Goal: Information Seeking & Learning: Find specific page/section

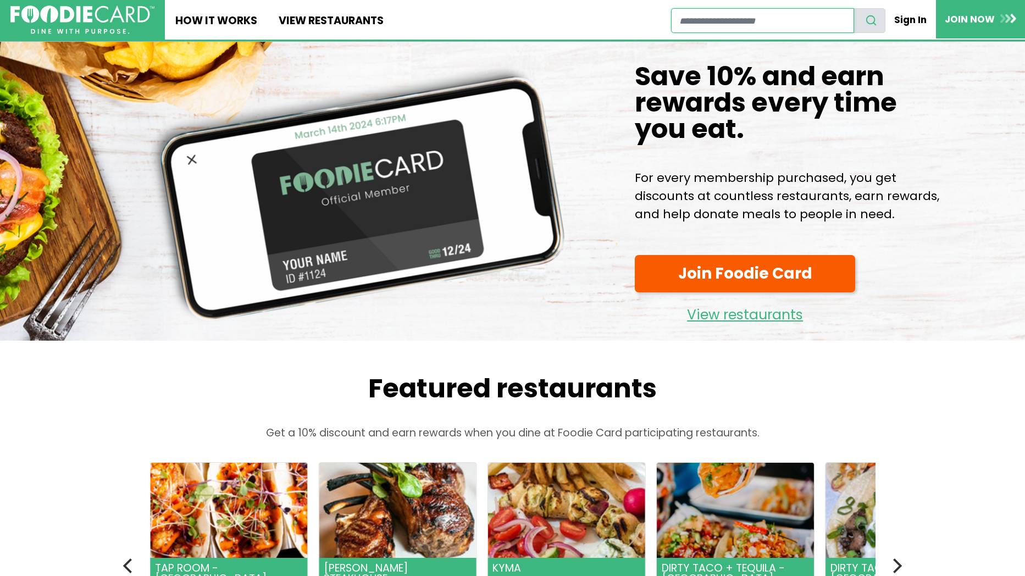
click at [746, 27] on input "restaurant search" at bounding box center [762, 20] width 183 height 25
drag, startPoint x: 924, startPoint y: 16, endPoint x: 877, endPoint y: 33, distance: 50.1
click at [924, 16] on link "Sign In" at bounding box center [911, 19] width 49 height 23
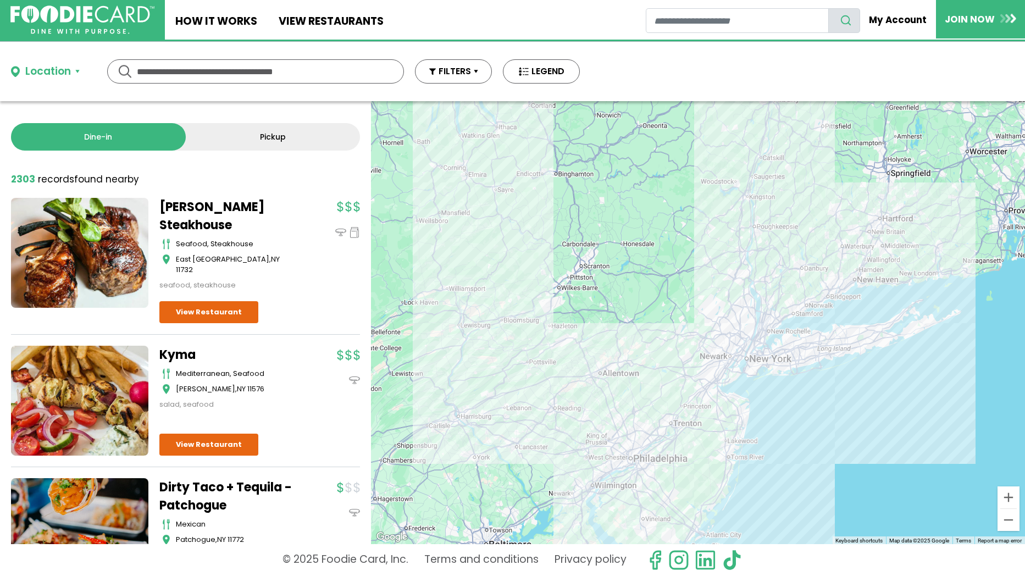
click at [67, 76] on div "Location" at bounding box center [48, 72] width 46 height 16
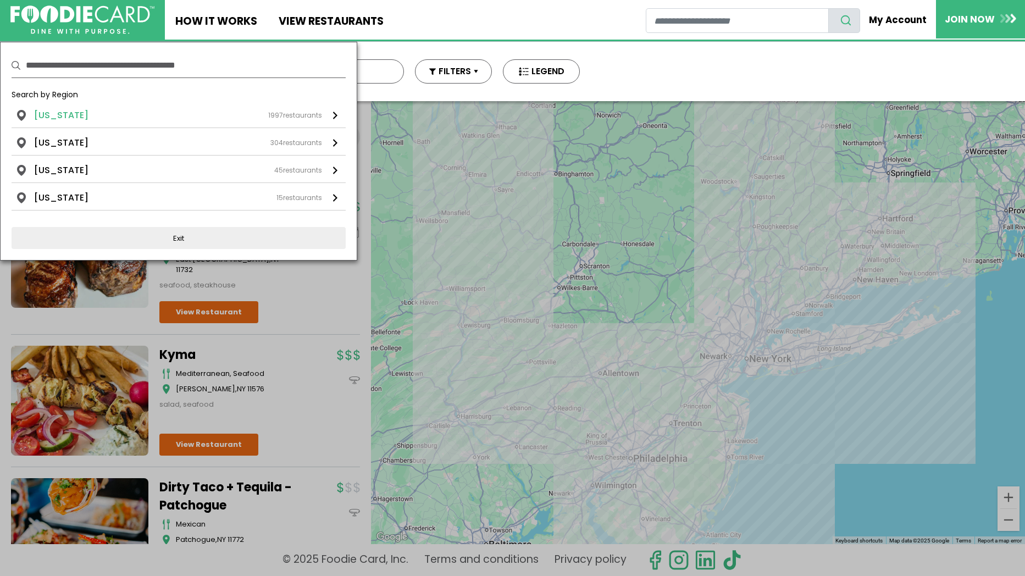
click at [69, 111] on li "New York" at bounding box center [61, 115] width 54 height 13
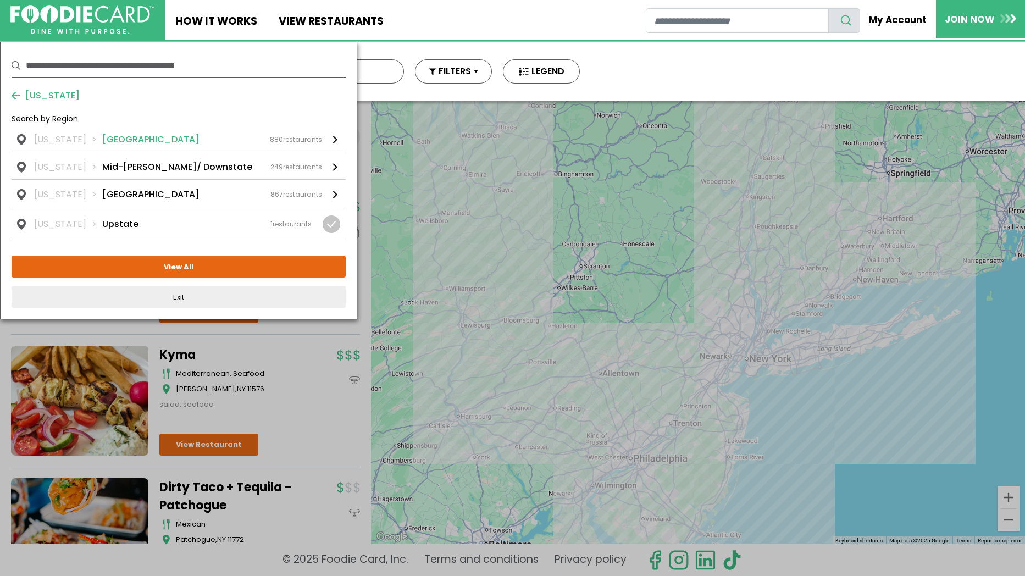
click at [106, 137] on li "Long Island" at bounding box center [150, 139] width 97 height 13
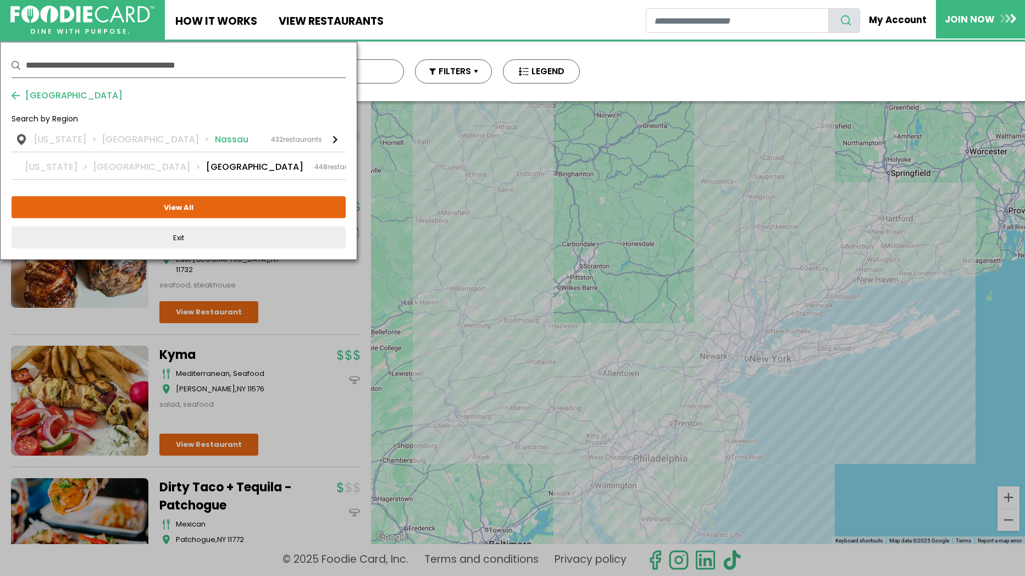
click at [215, 143] on li "Nassau" at bounding box center [232, 139] width 34 height 13
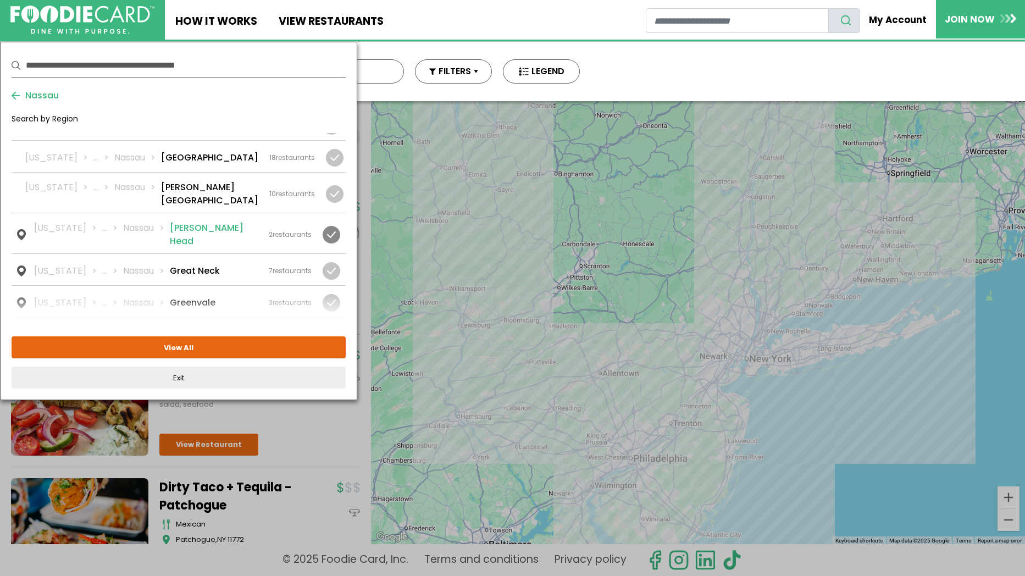
scroll to position [451, 0]
click at [336, 259] on div at bounding box center [332, 268] width 18 height 18
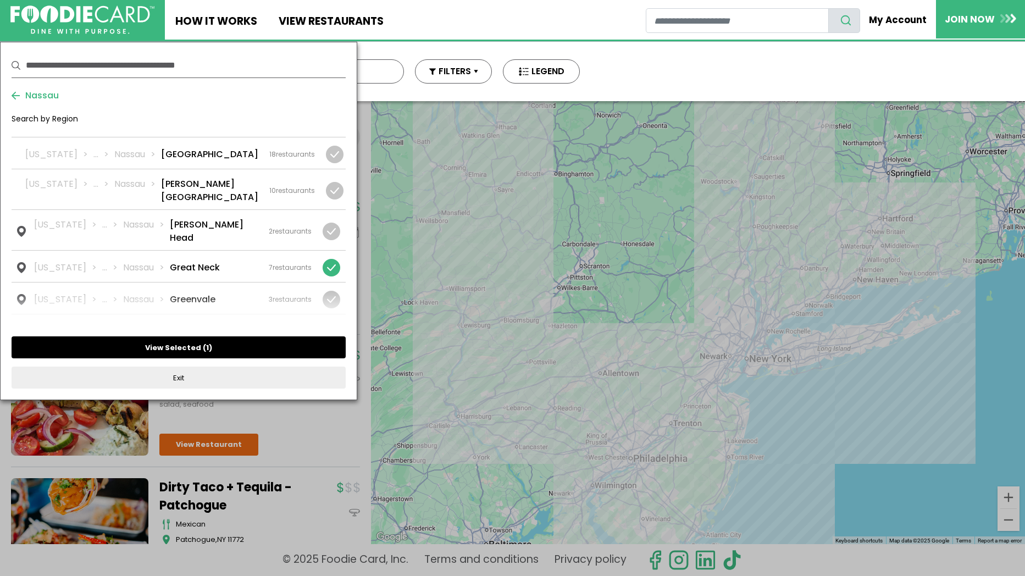
click at [214, 345] on button "View Selected ( 1 )" at bounding box center [179, 347] width 334 height 22
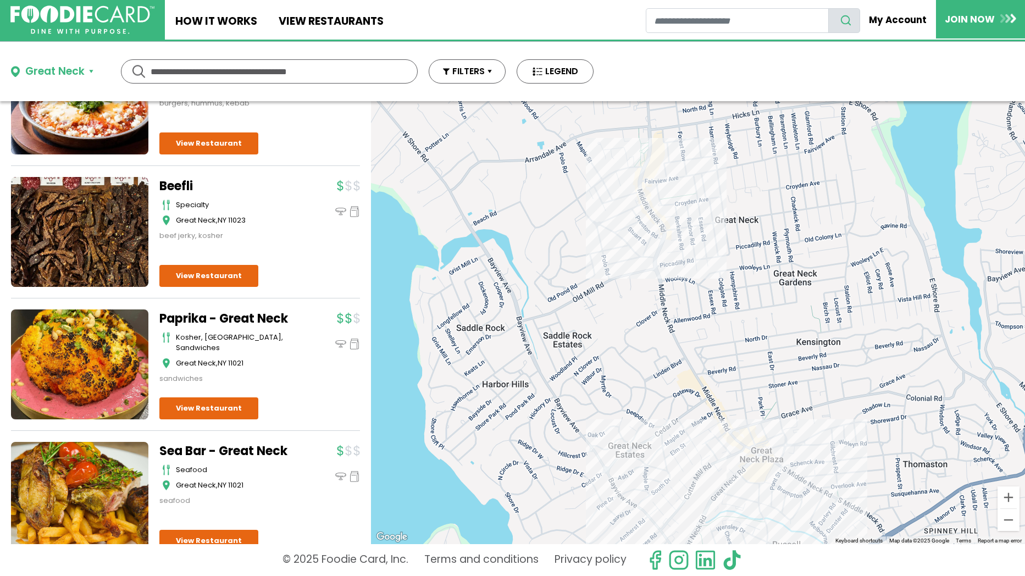
scroll to position [115, 0]
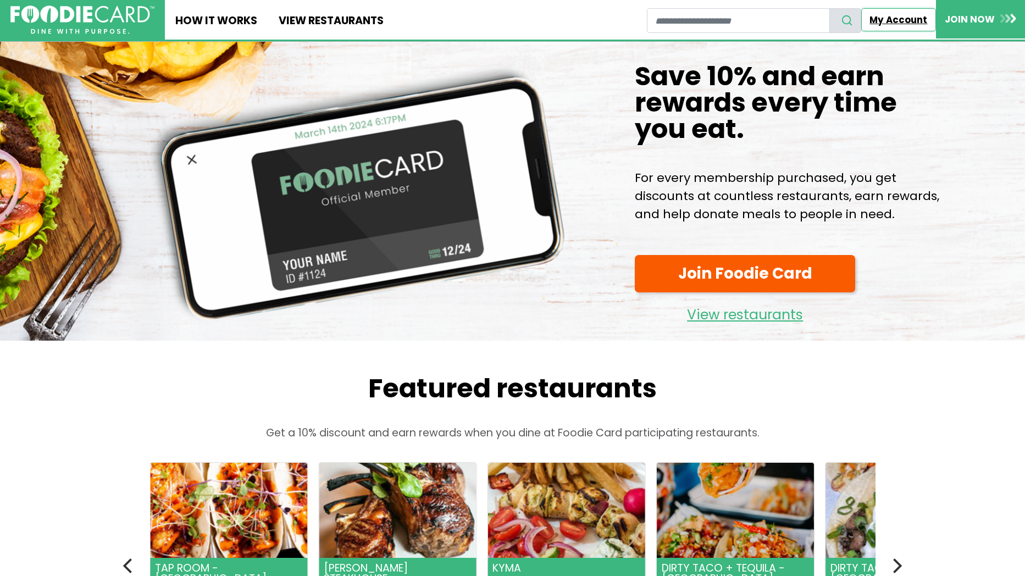
click at [915, 21] on link "My Account" at bounding box center [898, 19] width 75 height 23
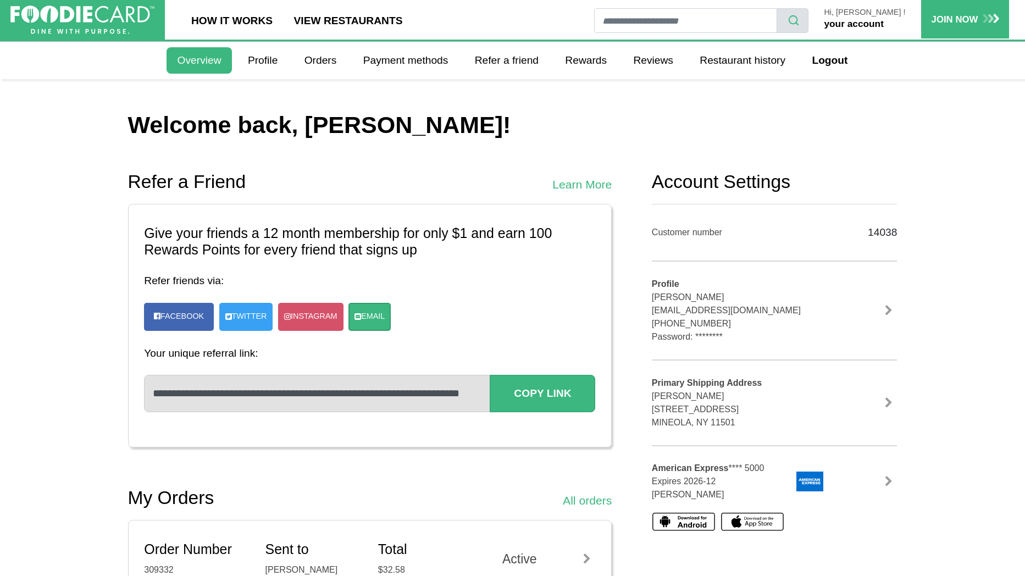
click at [711, 25] on input "restaurant search" at bounding box center [685, 20] width 183 height 25
drag, startPoint x: 96, startPoint y: 13, endPoint x: 108, endPoint y: 24, distance: 16.3
click at [96, 13] on img at bounding box center [82, 19] width 137 height 27
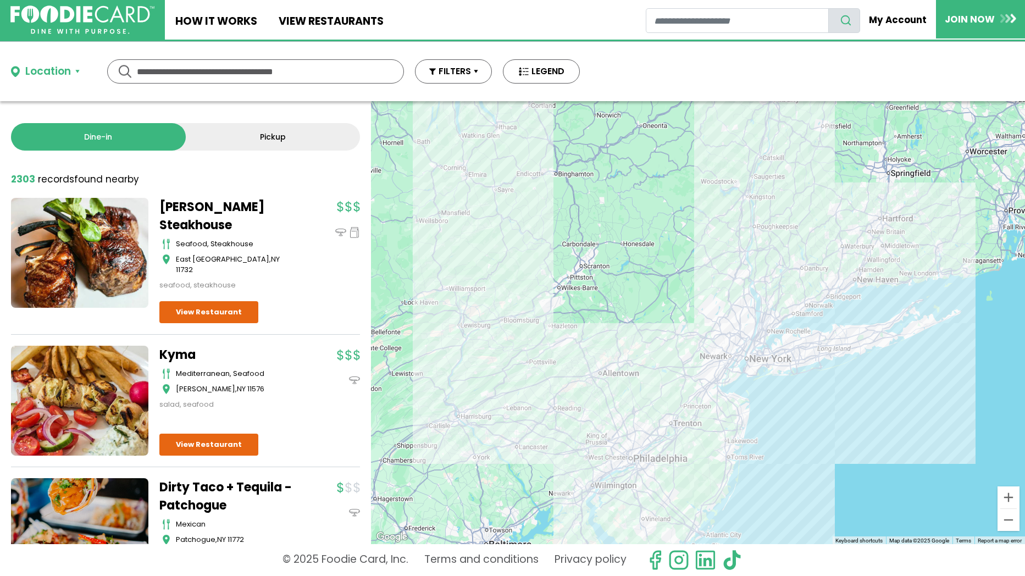
click at [52, 72] on div "Location" at bounding box center [48, 72] width 46 height 16
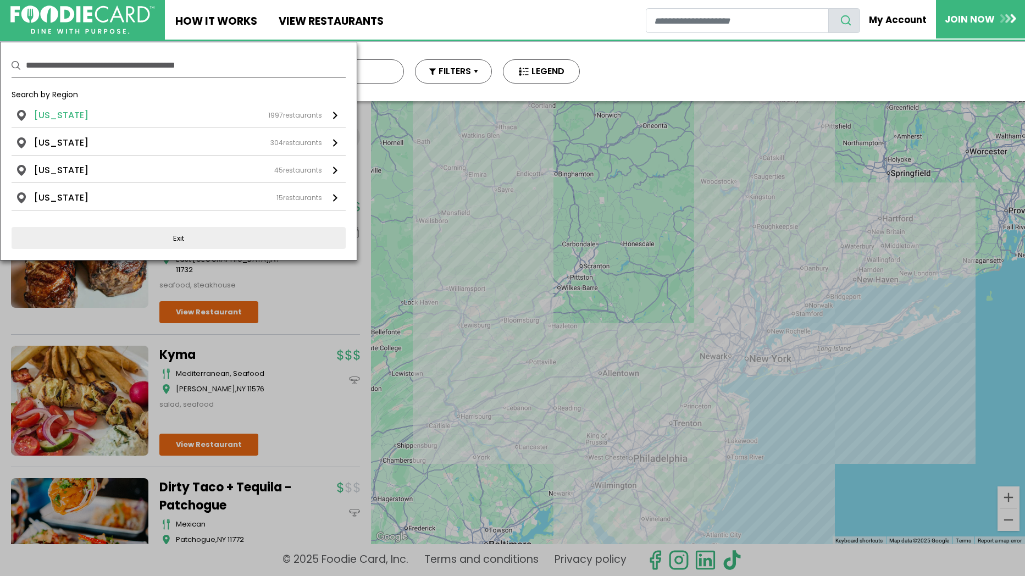
click at [46, 117] on li "New York" at bounding box center [61, 115] width 54 height 13
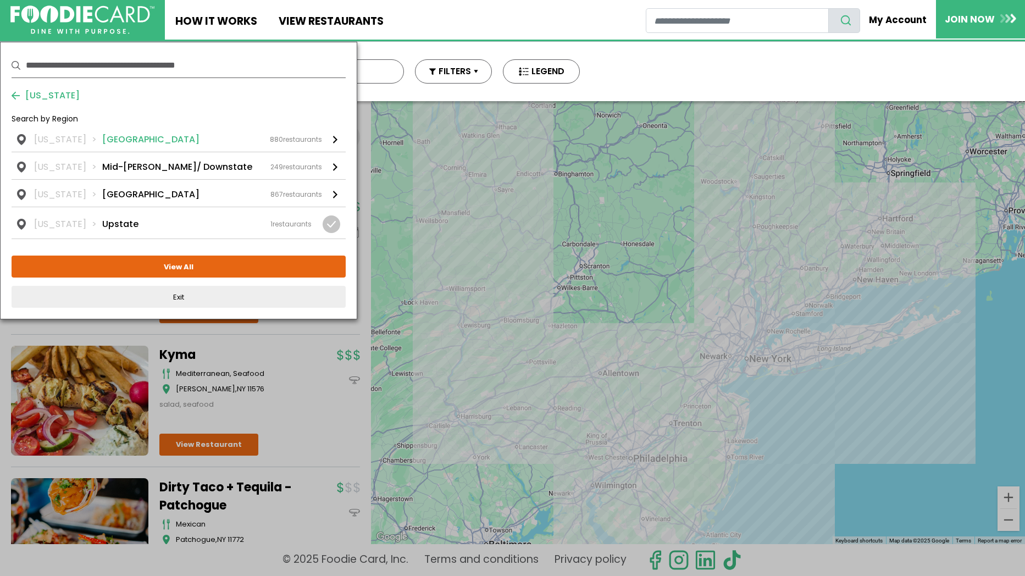
click at [110, 142] on li "Long Island" at bounding box center [150, 139] width 97 height 13
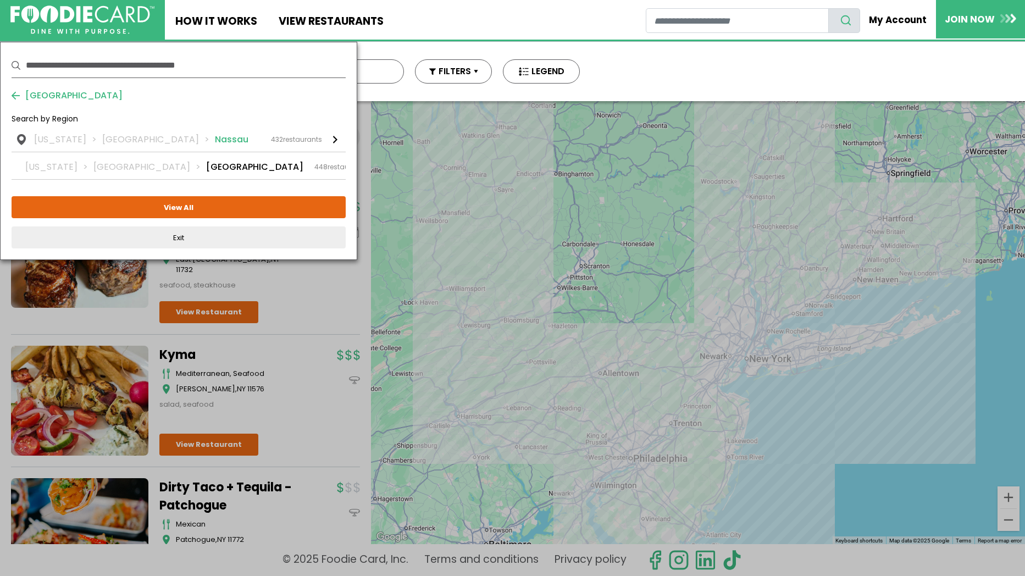
click at [215, 143] on li "Nassau" at bounding box center [232, 139] width 34 height 13
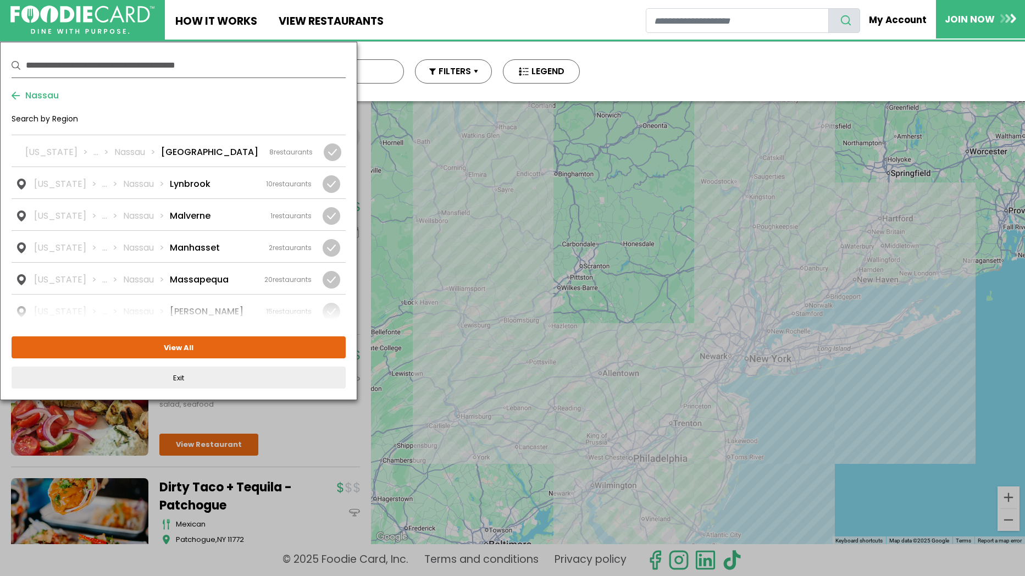
scroll to position [903, 0]
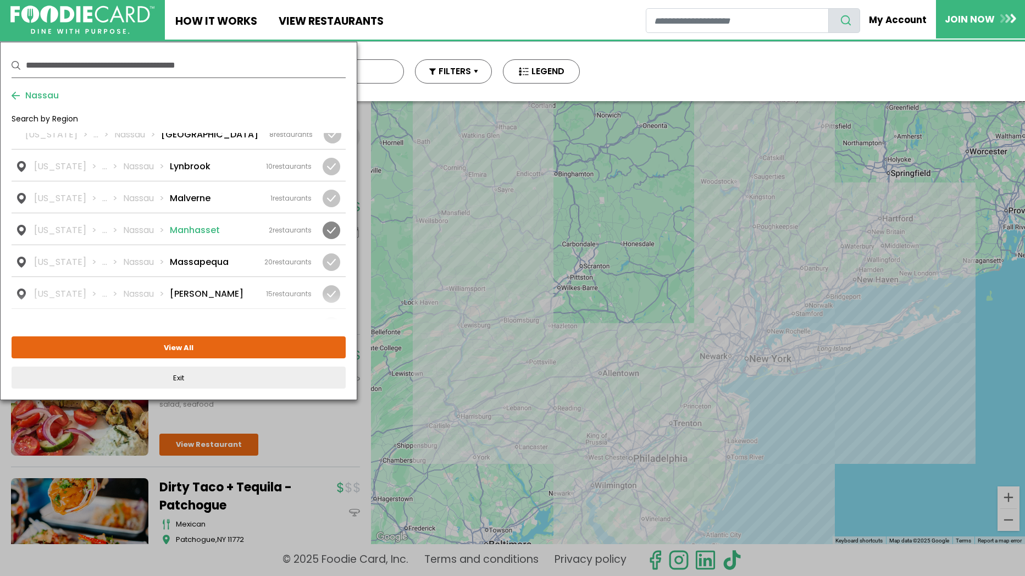
click at [331, 221] on div at bounding box center [332, 230] width 18 height 18
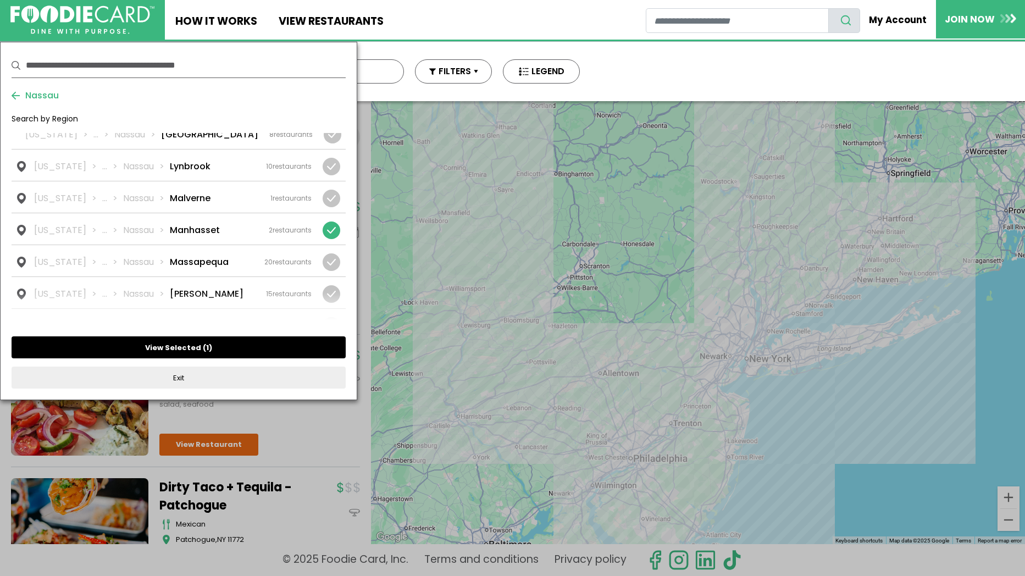
click at [207, 341] on button "View Selected ( 1 )" at bounding box center [179, 347] width 334 height 22
